Goal: Information Seeking & Learning: Get advice/opinions

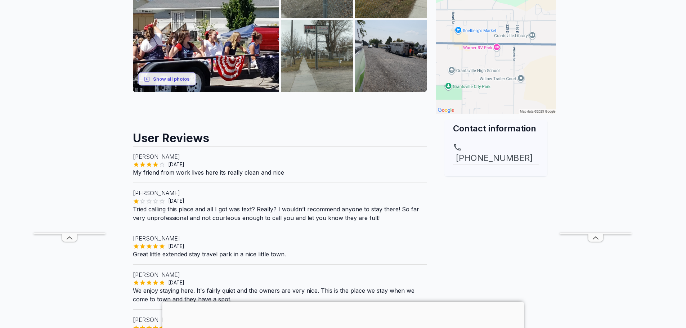
scroll to position [216, 0]
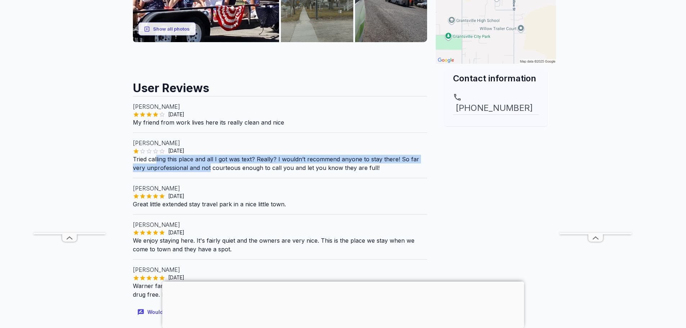
drag, startPoint x: 157, startPoint y: 161, endPoint x: 208, endPoint y: 166, distance: 52.1
click at [208, 166] on p "Tried calling this place and all I got was text? Really? I wouldn’t recommend a…" at bounding box center [280, 163] width 294 height 17
drag, startPoint x: 209, startPoint y: 168, endPoint x: 211, endPoint y: 163, distance: 5.6
click at [211, 163] on p "Tried calling this place and all I got was text? Really? I wouldn’t recommend a…" at bounding box center [280, 163] width 294 height 17
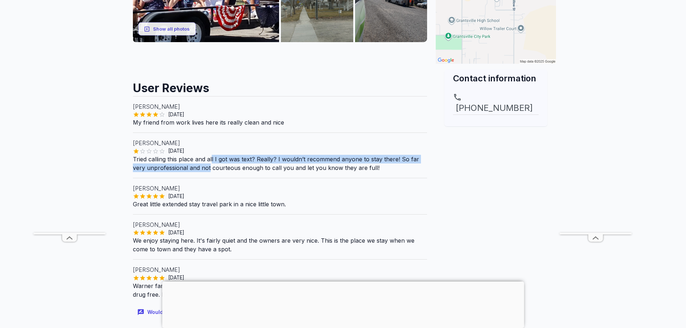
click at [211, 163] on p "Tried calling this place and all I got was text? Really? I wouldn’t recommend a…" at bounding box center [280, 163] width 294 height 17
drag, startPoint x: 211, startPoint y: 163, endPoint x: 212, endPoint y: 171, distance: 8.3
click at [212, 171] on p "Tried calling this place and all I got was text? Really? I wouldn’t recommend a…" at bounding box center [280, 163] width 294 height 17
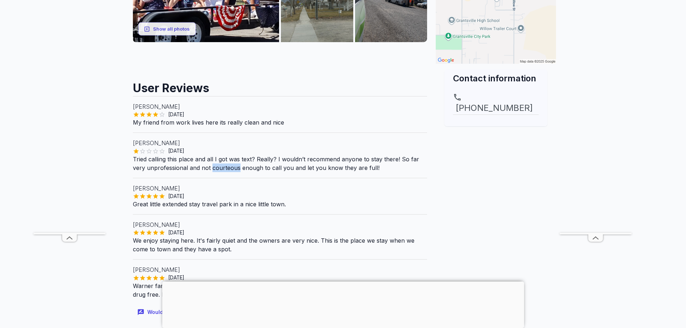
drag, startPoint x: 212, startPoint y: 171, endPoint x: 213, endPoint y: 166, distance: 5.5
click at [213, 166] on p "Tried calling this place and all I got was text? Really? I wouldn’t recommend a…" at bounding box center [280, 163] width 294 height 17
drag, startPoint x: 213, startPoint y: 163, endPoint x: 213, endPoint y: 170, distance: 6.1
click at [213, 170] on p "Tried calling this place and all I got was text? Really? I wouldn’t recommend a…" at bounding box center [280, 163] width 294 height 17
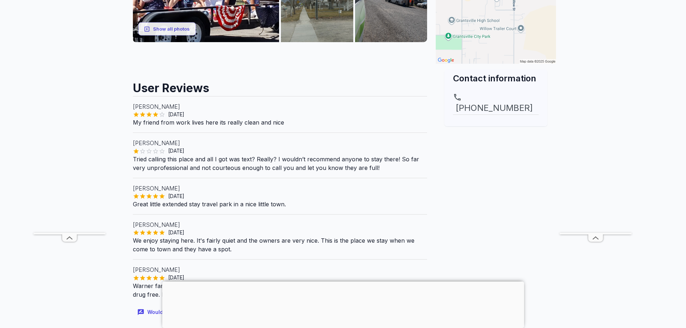
click at [213, 170] on p "Tried calling this place and all I got was text? Really? I wouldn’t recommend a…" at bounding box center [280, 163] width 294 height 17
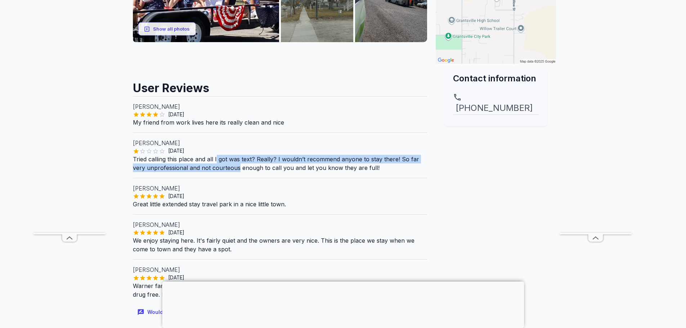
drag, startPoint x: 213, startPoint y: 170, endPoint x: 216, endPoint y: 163, distance: 7.0
click at [216, 163] on p "Tried calling this place and all I got was text? Really? I wouldn’t recommend a…" at bounding box center [280, 163] width 294 height 17
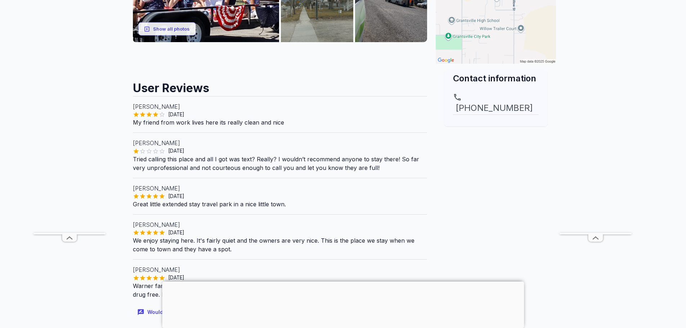
drag, startPoint x: 218, startPoint y: 163, endPoint x: 219, endPoint y: 171, distance: 7.6
click at [219, 171] on p "Tried calling this place and all I got was text? Really? I wouldn’t recommend a…" at bounding box center [280, 163] width 294 height 17
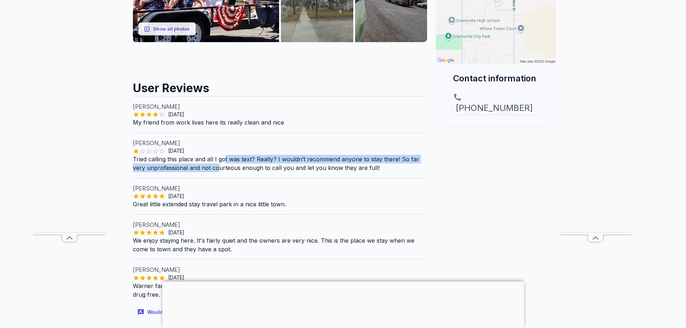
drag, startPoint x: 219, startPoint y: 170, endPoint x: 224, endPoint y: 163, distance: 8.8
click at [224, 163] on p "Tried calling this place and all I got was text? Really? I wouldn’t recommend a…" at bounding box center [280, 163] width 294 height 17
drag, startPoint x: 224, startPoint y: 161, endPoint x: 224, endPoint y: 167, distance: 6.5
click at [224, 167] on p "Tried calling this place and all I got was text? Really? I wouldn’t recommend a…" at bounding box center [280, 163] width 294 height 17
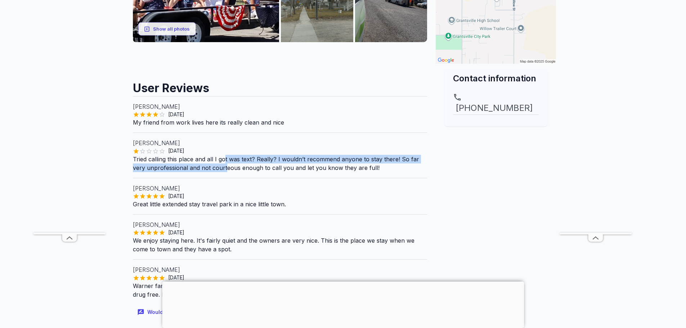
click at [224, 167] on p "Tried calling this place and all I got was text? Really? I wouldn’t recommend a…" at bounding box center [280, 163] width 294 height 17
drag, startPoint x: 222, startPoint y: 168, endPoint x: 223, endPoint y: 161, distance: 6.5
click at [223, 161] on p "Tried calling this place and all I got was text? Really? I wouldn’t recommend a…" at bounding box center [280, 163] width 294 height 17
drag, startPoint x: 223, startPoint y: 161, endPoint x: 223, endPoint y: 169, distance: 7.6
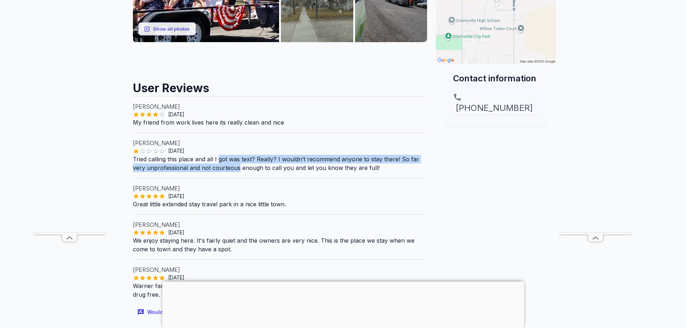
click at [223, 169] on p "Tried calling this place and all I got was text? Really? I wouldn’t recommend a…" at bounding box center [280, 163] width 294 height 17
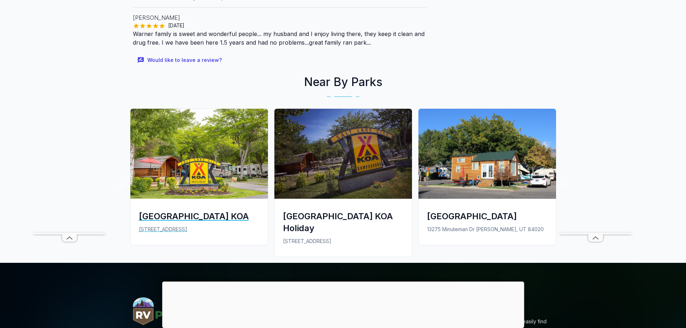
scroll to position [252, 0]
